Goal: Task Accomplishment & Management: Manage account settings

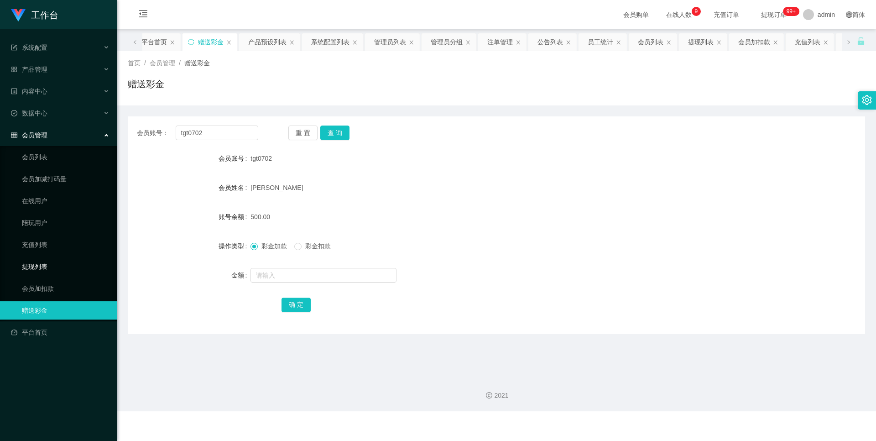
click at [61, 262] on link "提现列表" at bounding box center [66, 266] width 88 height 18
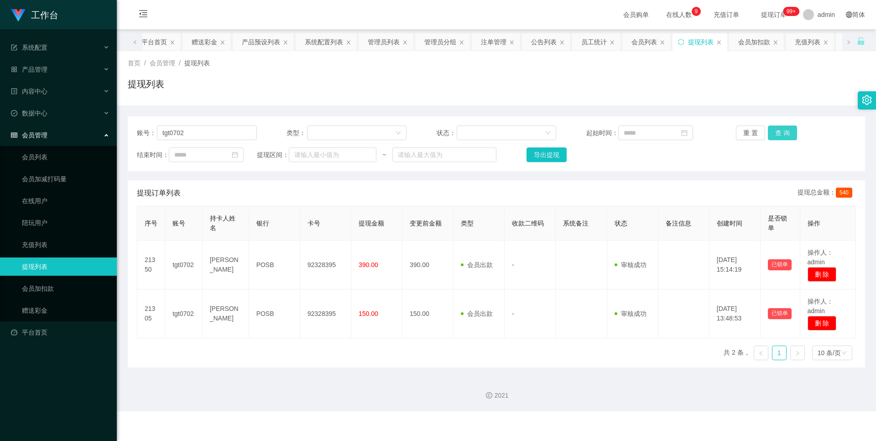
click at [782, 129] on button "查 询" at bounding box center [782, 132] width 29 height 15
click at [47, 196] on link "在线用户" at bounding box center [66, 201] width 88 height 18
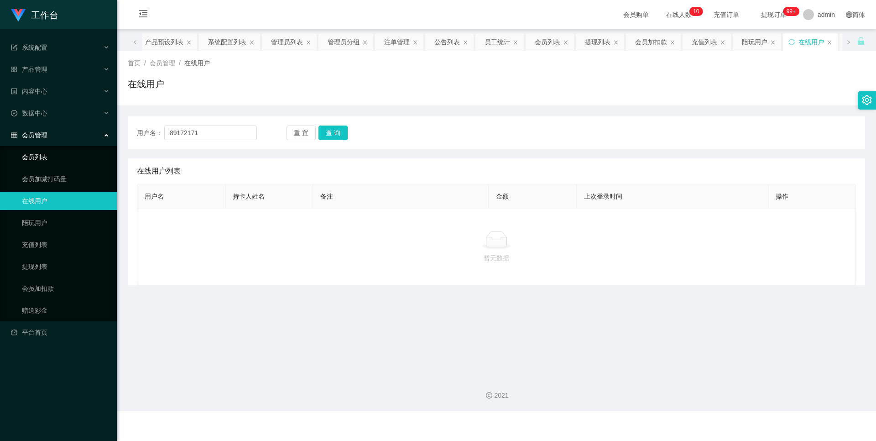
click at [60, 158] on link "会员列表" at bounding box center [66, 157] width 88 height 18
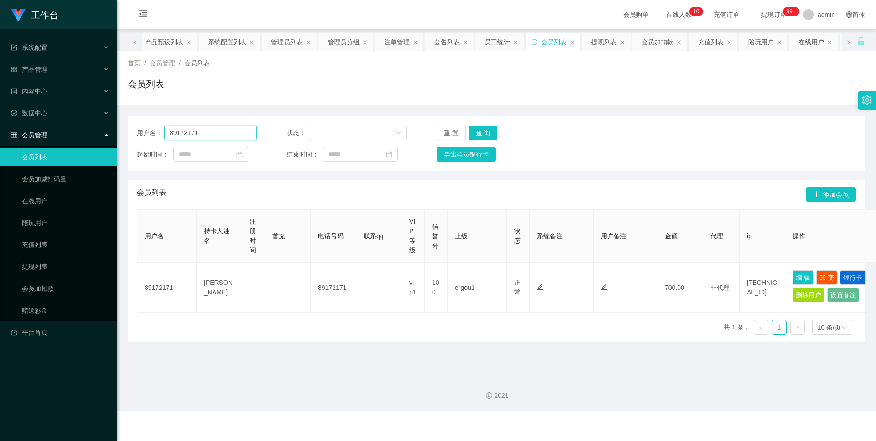
drag, startPoint x: 227, startPoint y: 135, endPoint x: 131, endPoint y: 135, distance: 95.3
click at [131, 135] on div "用户名： 89172171 状态： 重 置 查 询 起始时间： 结束时间： 导出会员银行卡" at bounding box center [496, 143] width 737 height 54
click at [64, 305] on link "赠送彩金" at bounding box center [66, 310] width 88 height 18
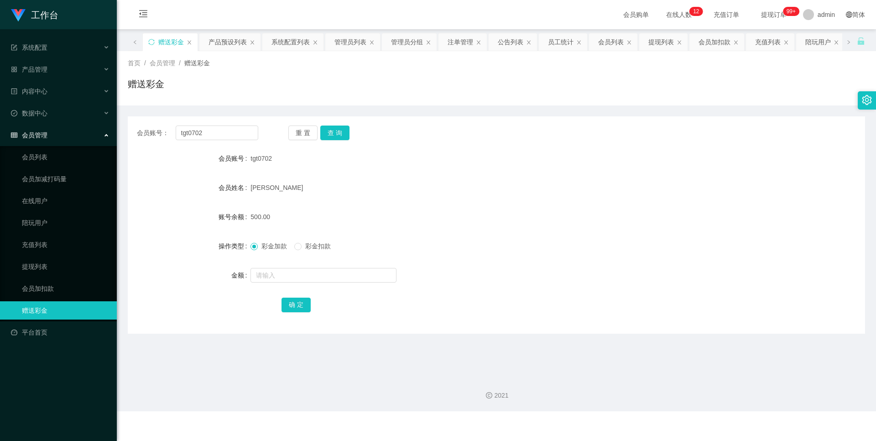
drag, startPoint x: 286, startPoint y: 159, endPoint x: 242, endPoint y: 160, distance: 44.2
click at [242, 160] on div "会员账号 tgt0702" at bounding box center [496, 158] width 737 height 18
copy div "会员账号 tgt0702"
click at [46, 163] on link "会员列表" at bounding box center [66, 157] width 88 height 18
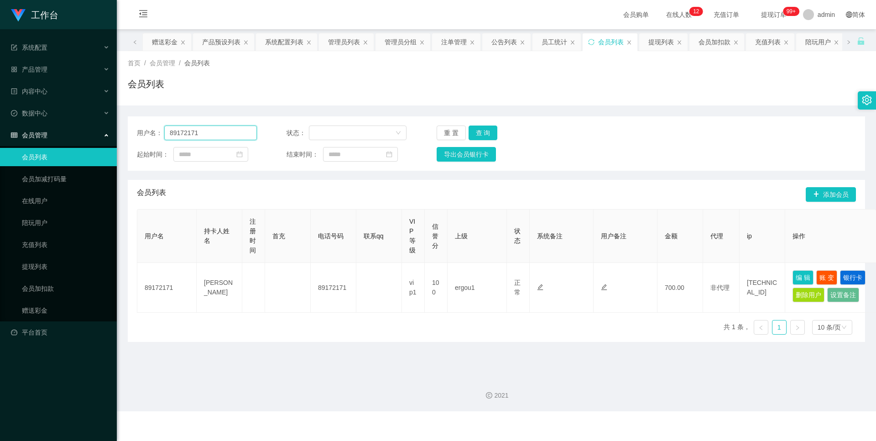
drag, startPoint x: 220, startPoint y: 137, endPoint x: 117, endPoint y: 137, distance: 102.6
click at [117, 137] on main "关闭左侧 关闭右侧 关闭其它 刷新页面 平台首页 赠送彩金 产品预设列表 系统配置列表 管理员列表 管理员分组 注单管理 公告列表 员工统计 会员列表 提现列…" at bounding box center [496, 198] width 759 height 339
paste input "tgt0702"
type input "tgt0702"
click at [476, 128] on button "查 询" at bounding box center [482, 132] width 29 height 15
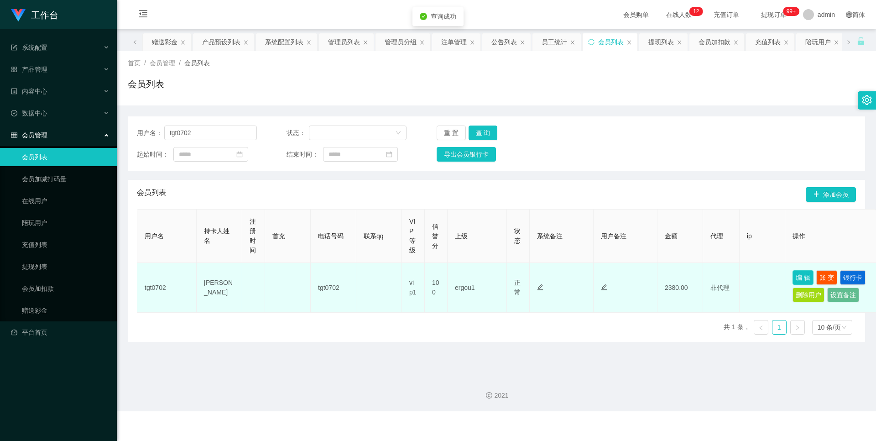
click at [798, 274] on button "编 辑" at bounding box center [802, 277] width 21 height 15
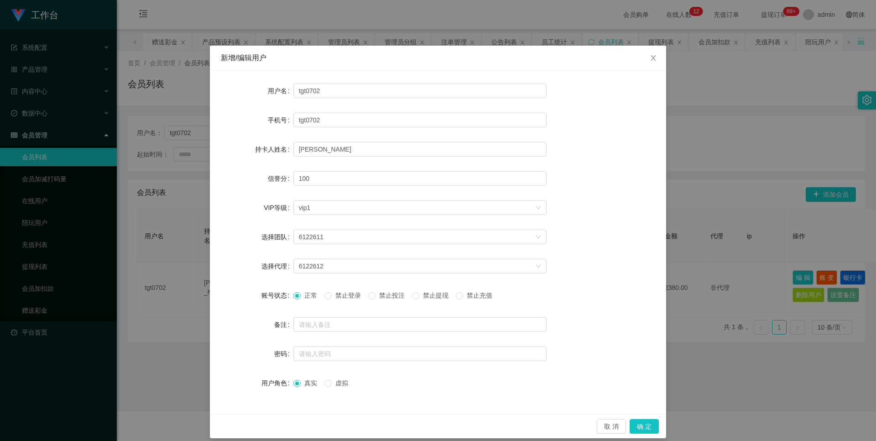
click at [351, 296] on span "禁止登录" at bounding box center [348, 294] width 33 height 7
click at [396, 294] on span "禁止投注" at bounding box center [391, 294] width 33 height 7
click at [436, 291] on span "禁止提现" at bounding box center [435, 294] width 33 height 7
click at [641, 423] on button "确 定" at bounding box center [643, 426] width 29 height 15
